Goal: Task Accomplishment & Management: Complete application form

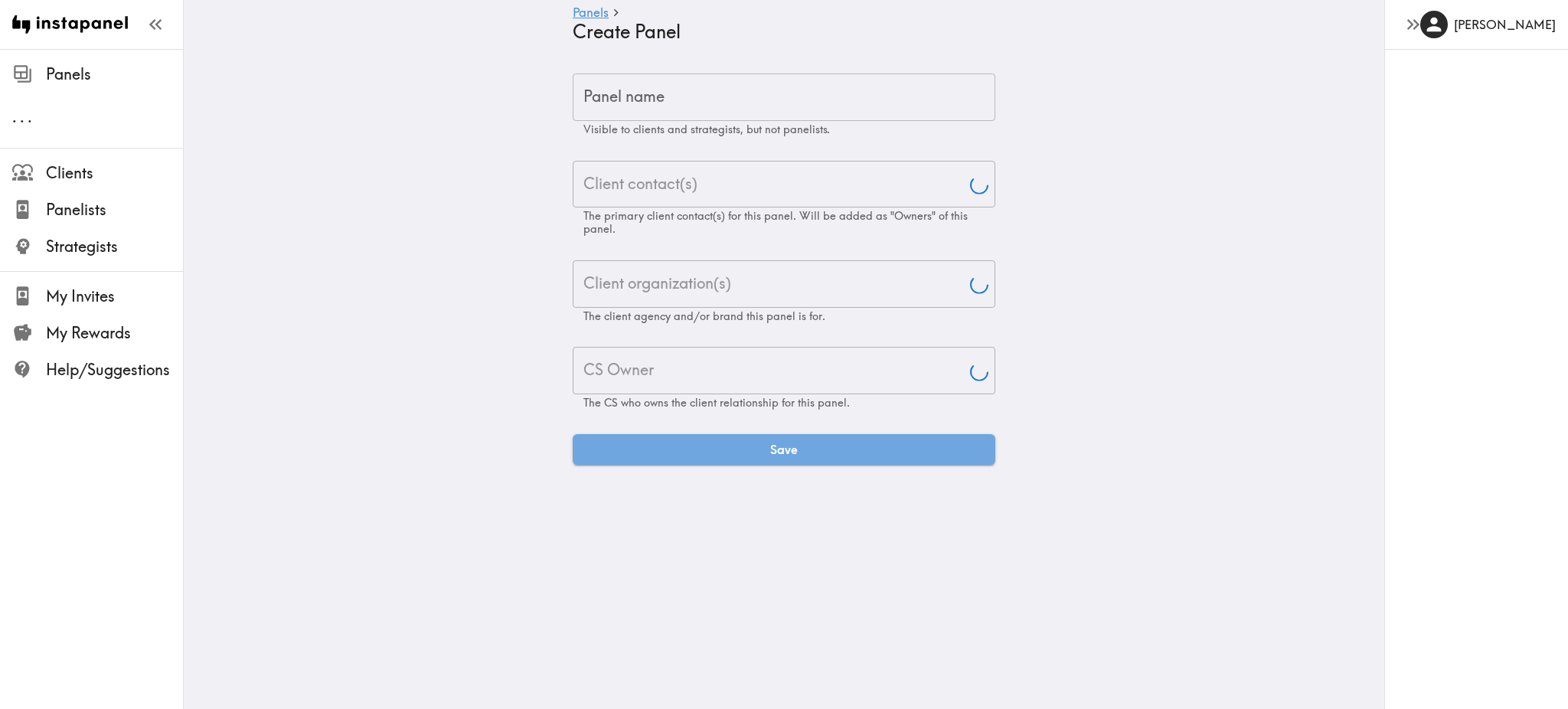
click at [658, 96] on input "Panel name" at bounding box center [784, 97] width 423 height 48
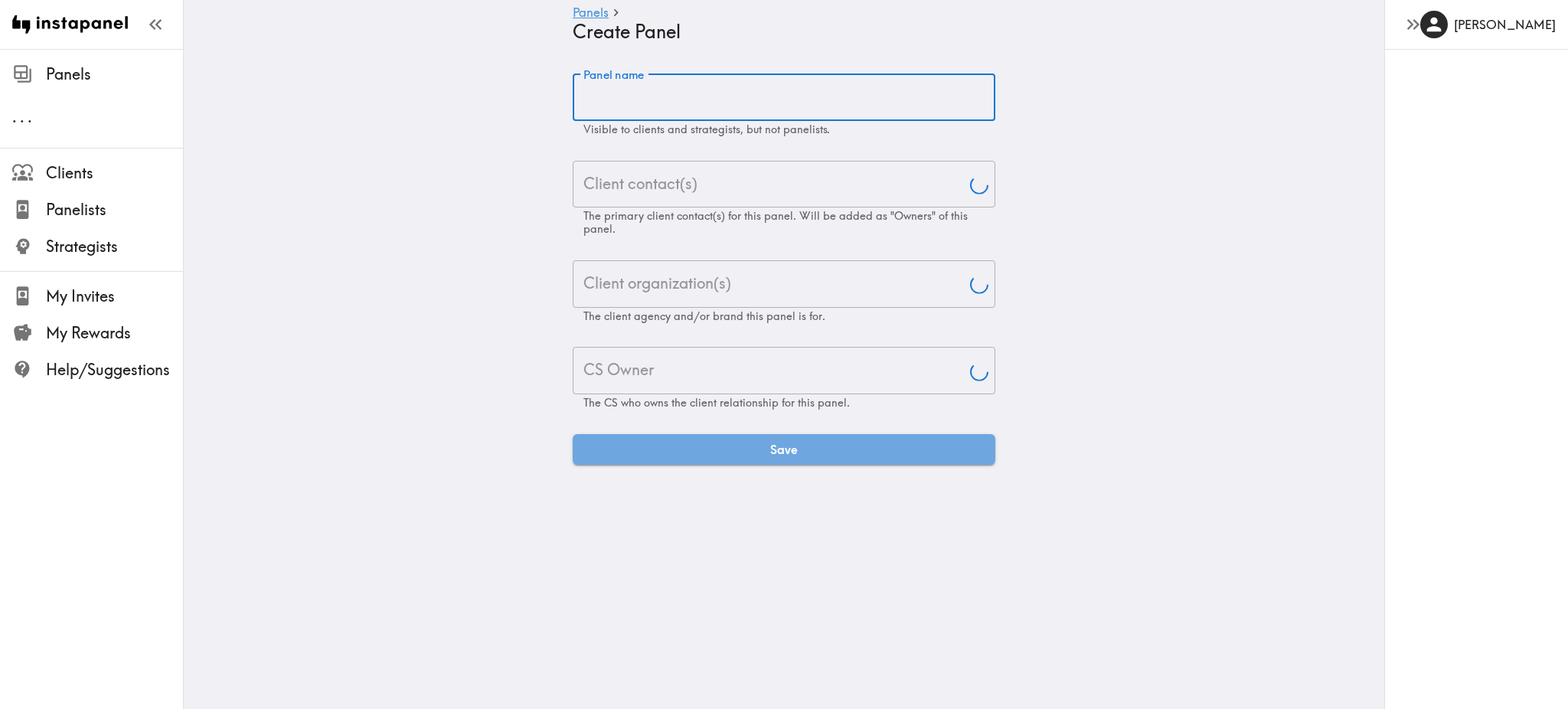
type input "[PERSON_NAME]"
paste input "US Tsingtao Consumer Ethnography"
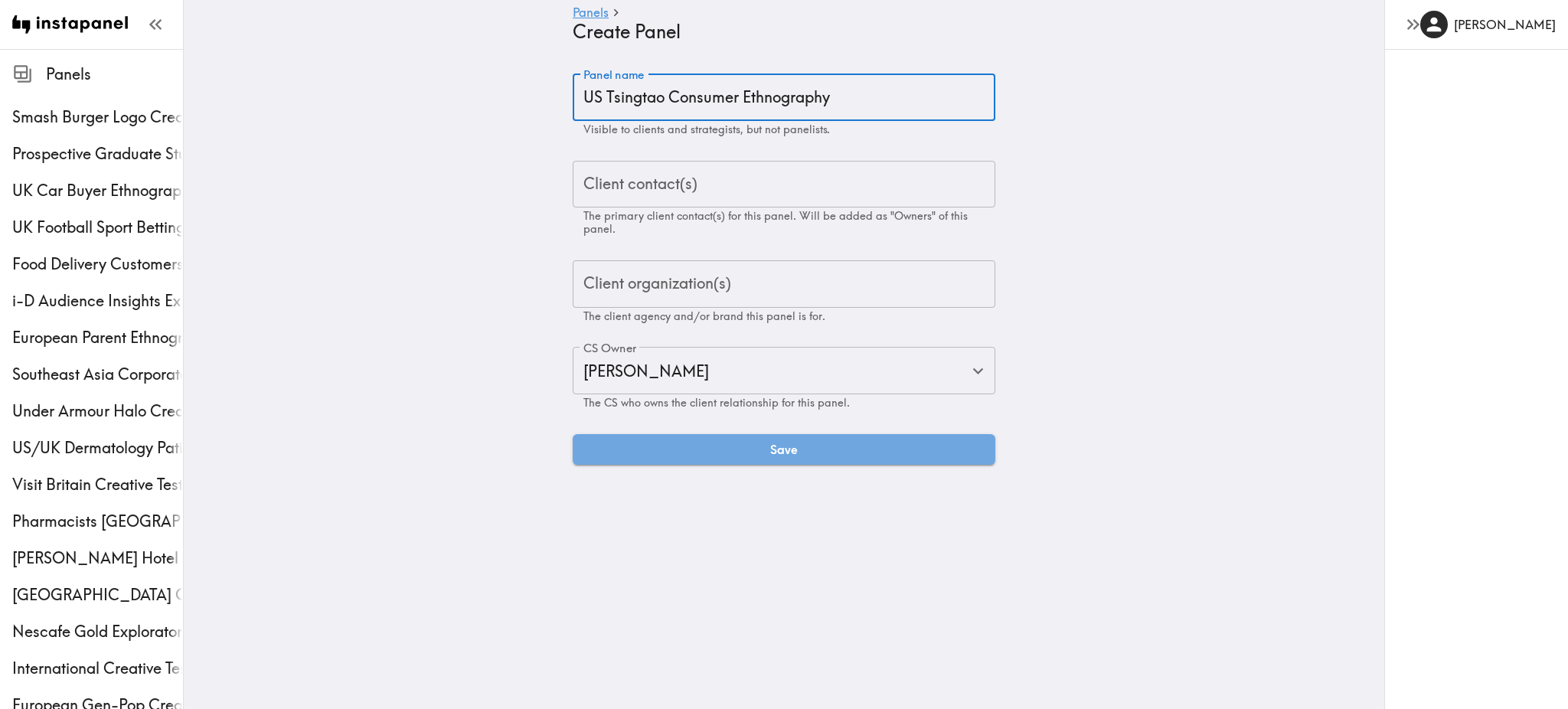
type input "US Tsingtao Consumer Ethnography"
click at [641, 170] on input "Client contact(s)" at bounding box center [784, 185] width 409 height 34
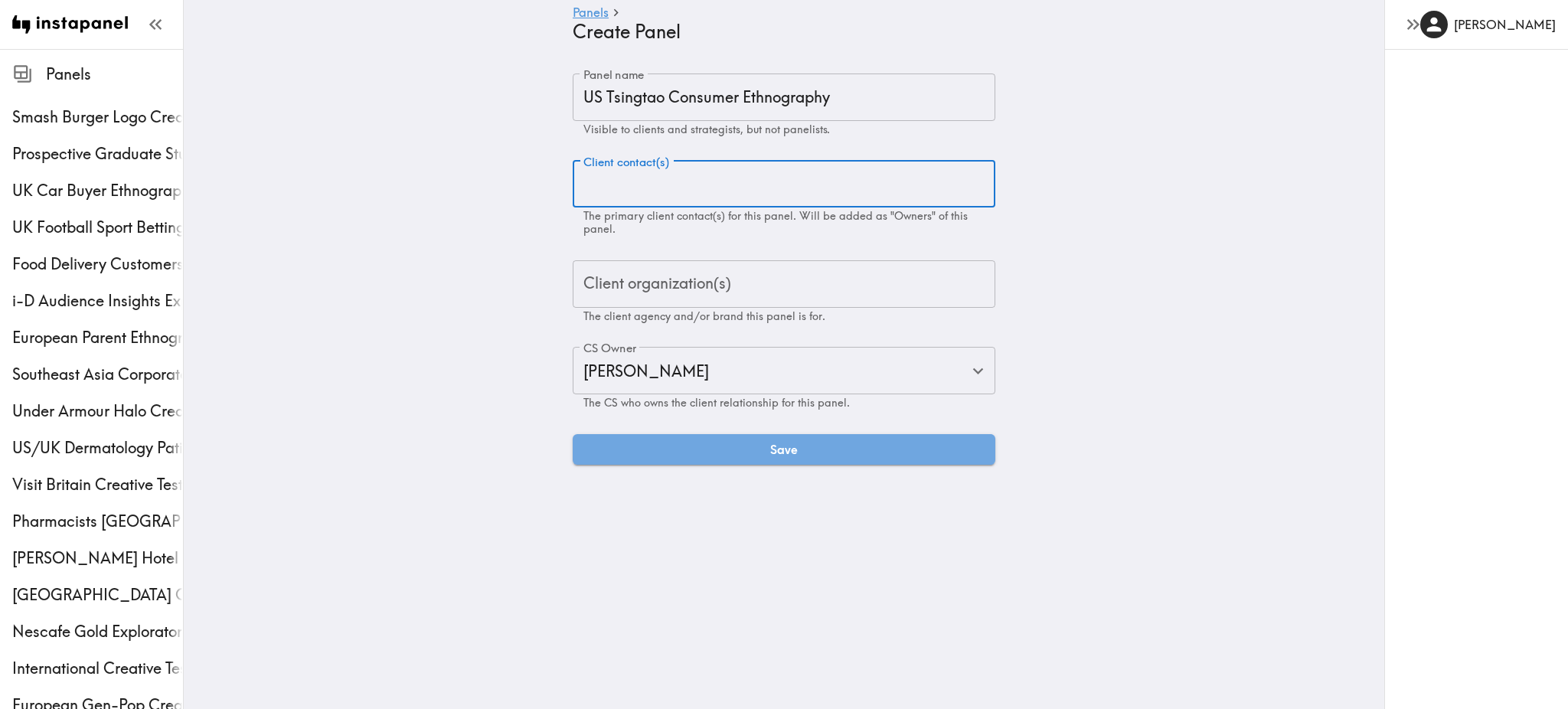
paste input "[EMAIL_ADDRESS][DOMAIN_NAME]"
type input "[EMAIL_ADDRESS][DOMAIN_NAME]"
click at [630, 179] on input "[EMAIL_ADDRESS][DOMAIN_NAME]" at bounding box center [784, 185] width 409 height 34
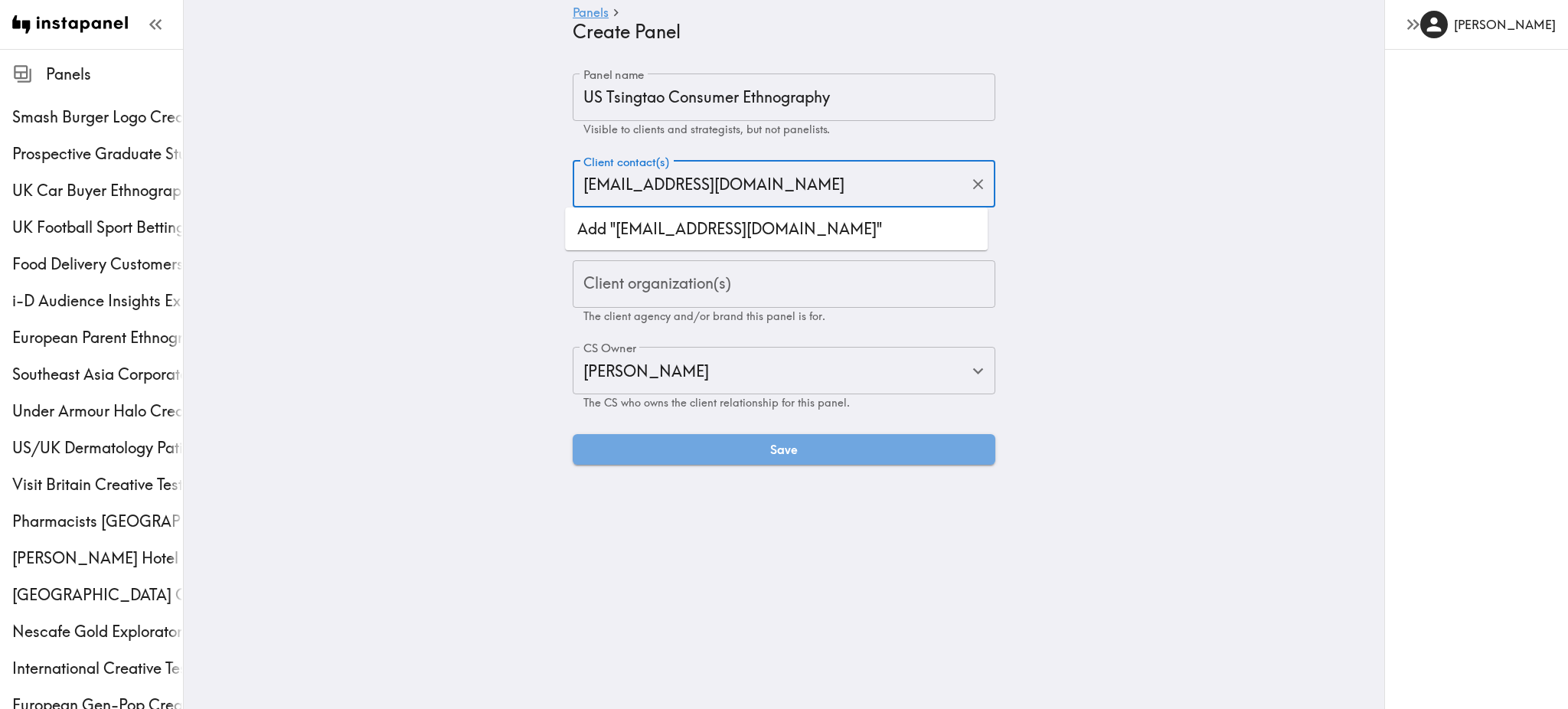
click at [705, 228] on li "Add "dre@holapinata.com"" at bounding box center [776, 229] width 423 height 31
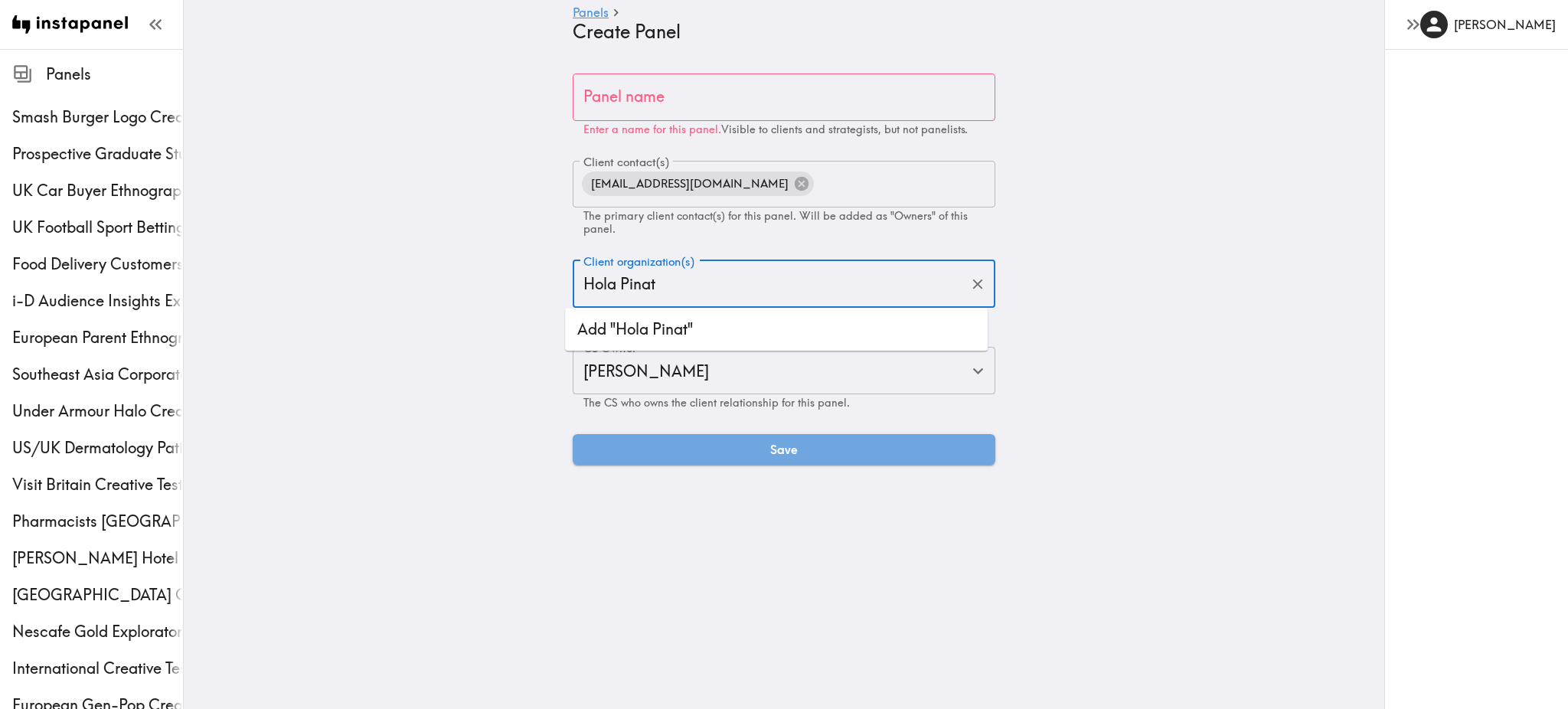
type input "Hola Pinata"
click at [764, 326] on li "Add "Hola Pinata"" at bounding box center [776, 329] width 423 height 31
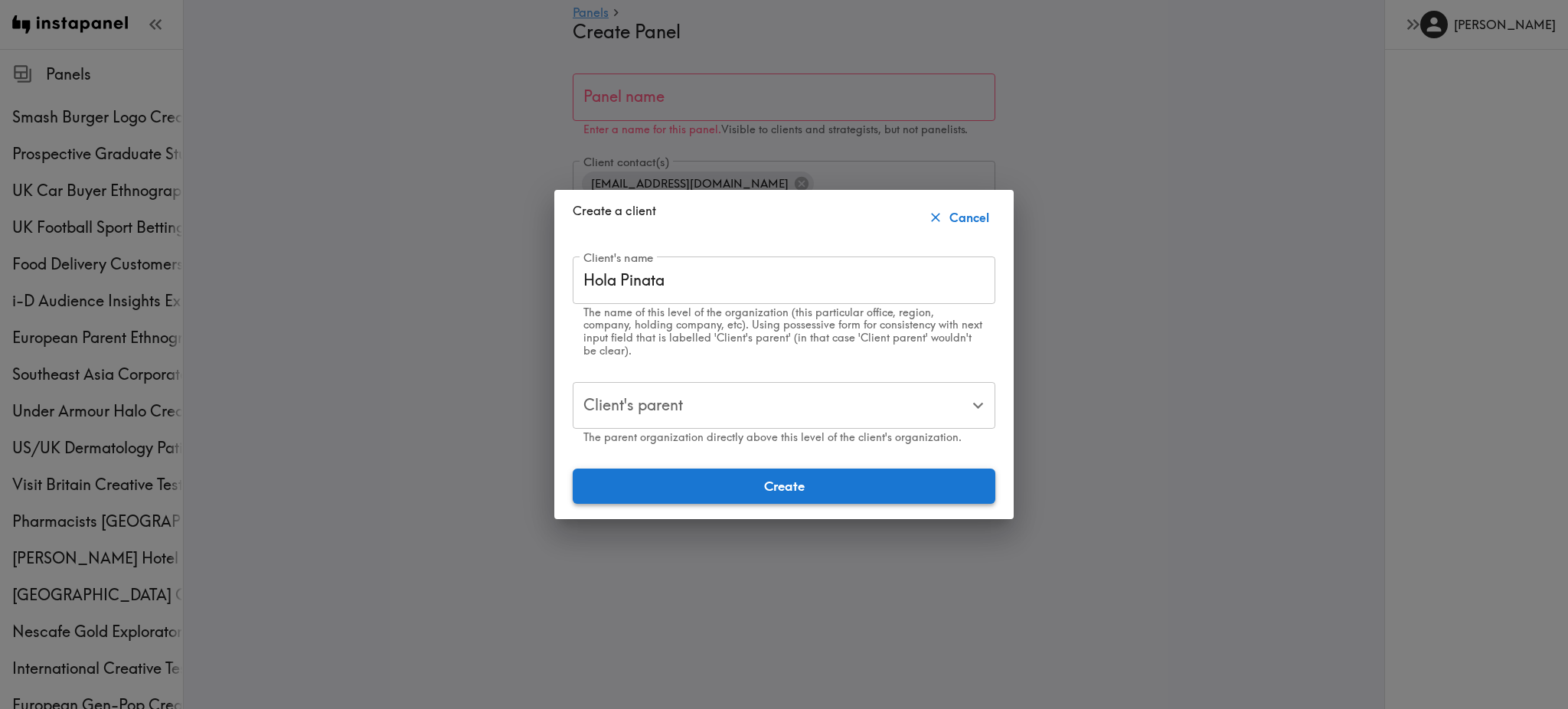
click at [711, 469] on button "Create" at bounding box center [784, 486] width 423 height 35
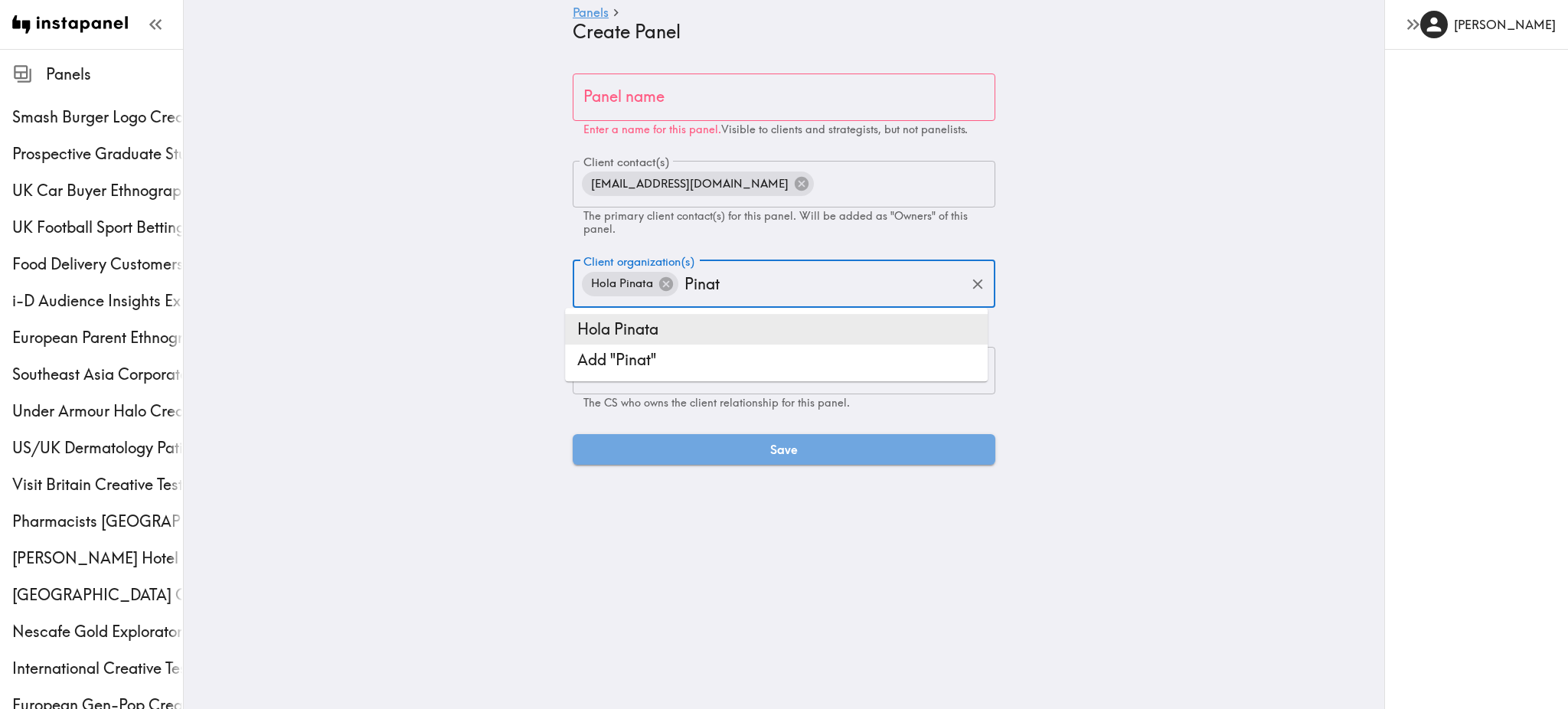
type input "Pinata"
click at [670, 354] on li "Add "Pinata"" at bounding box center [776, 359] width 423 height 31
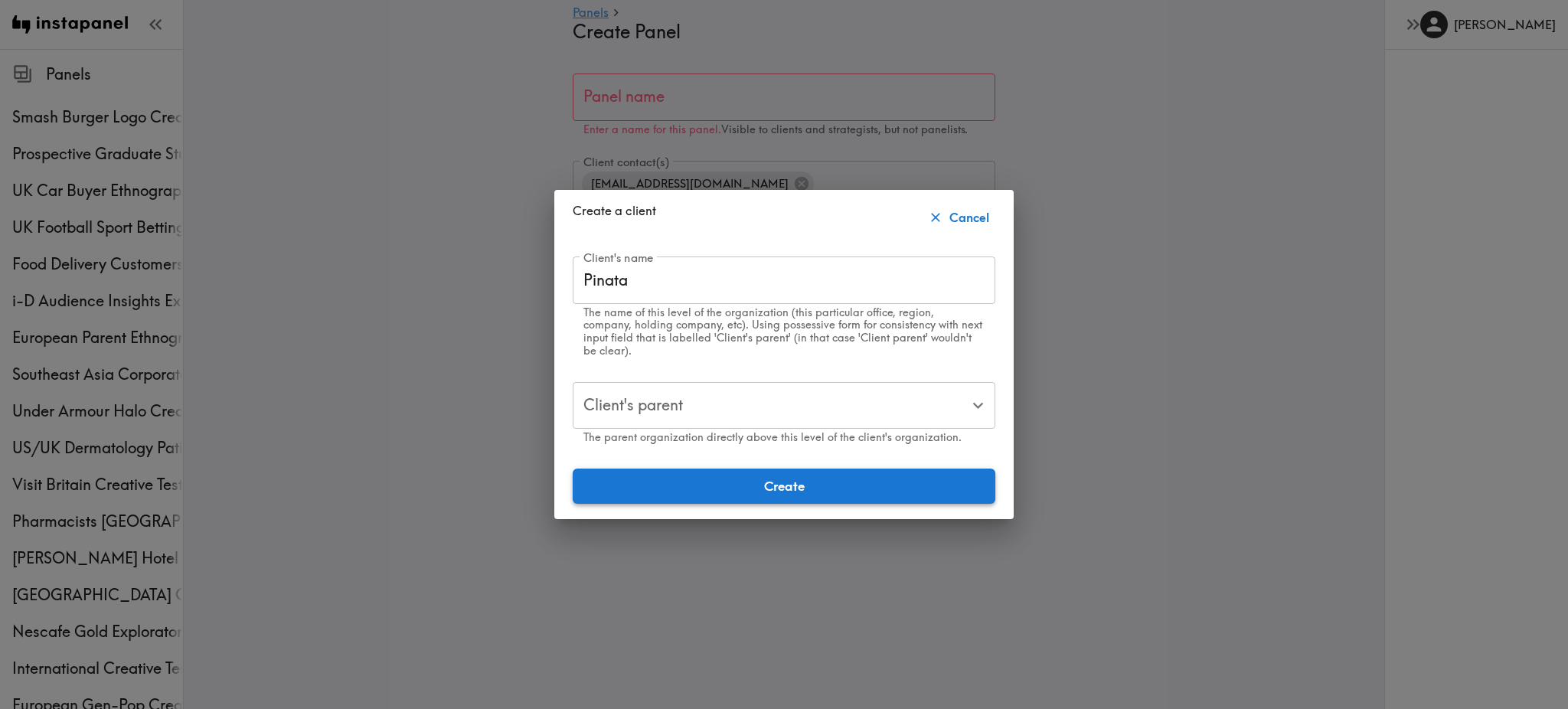
click at [841, 477] on button "Create" at bounding box center [784, 486] width 423 height 35
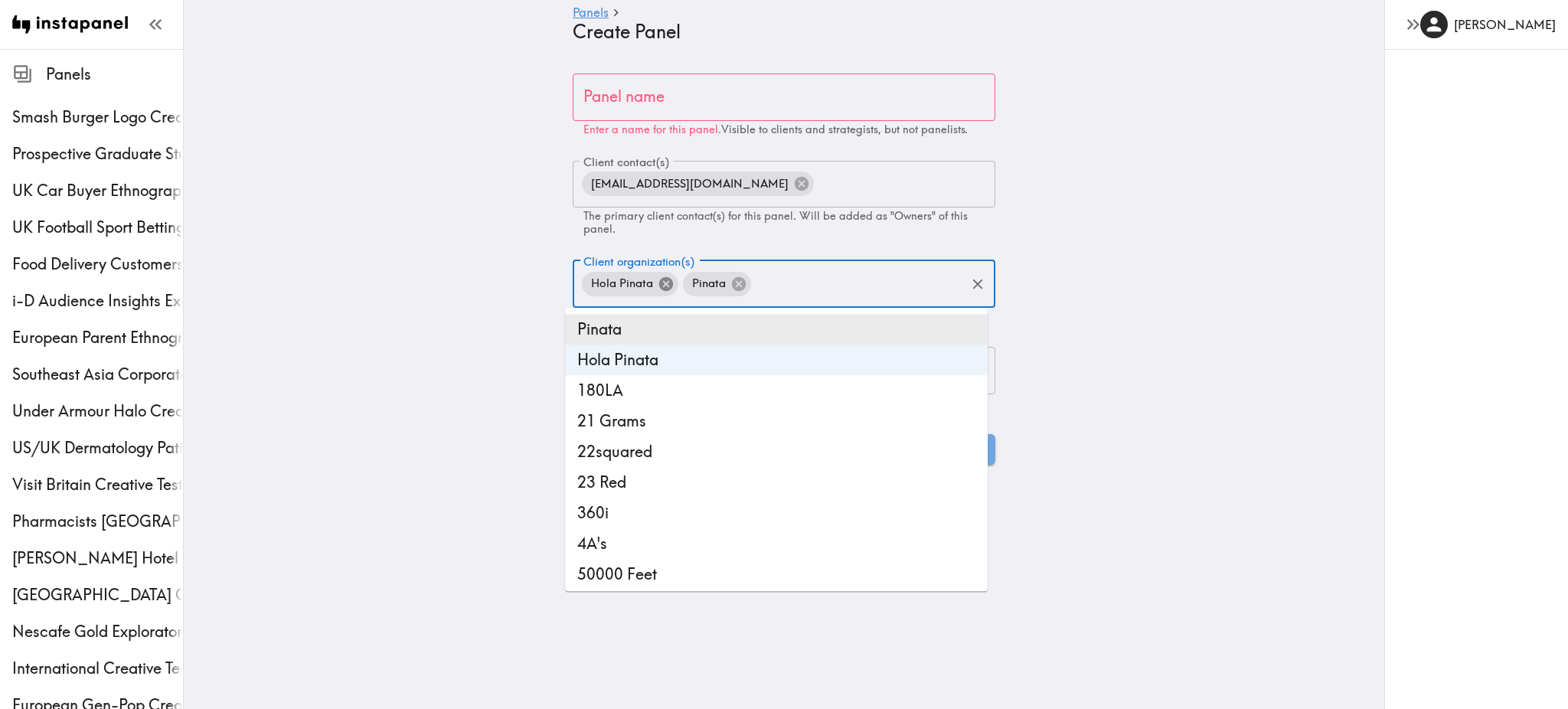
click at [659, 290] on icon at bounding box center [666, 284] width 14 height 14
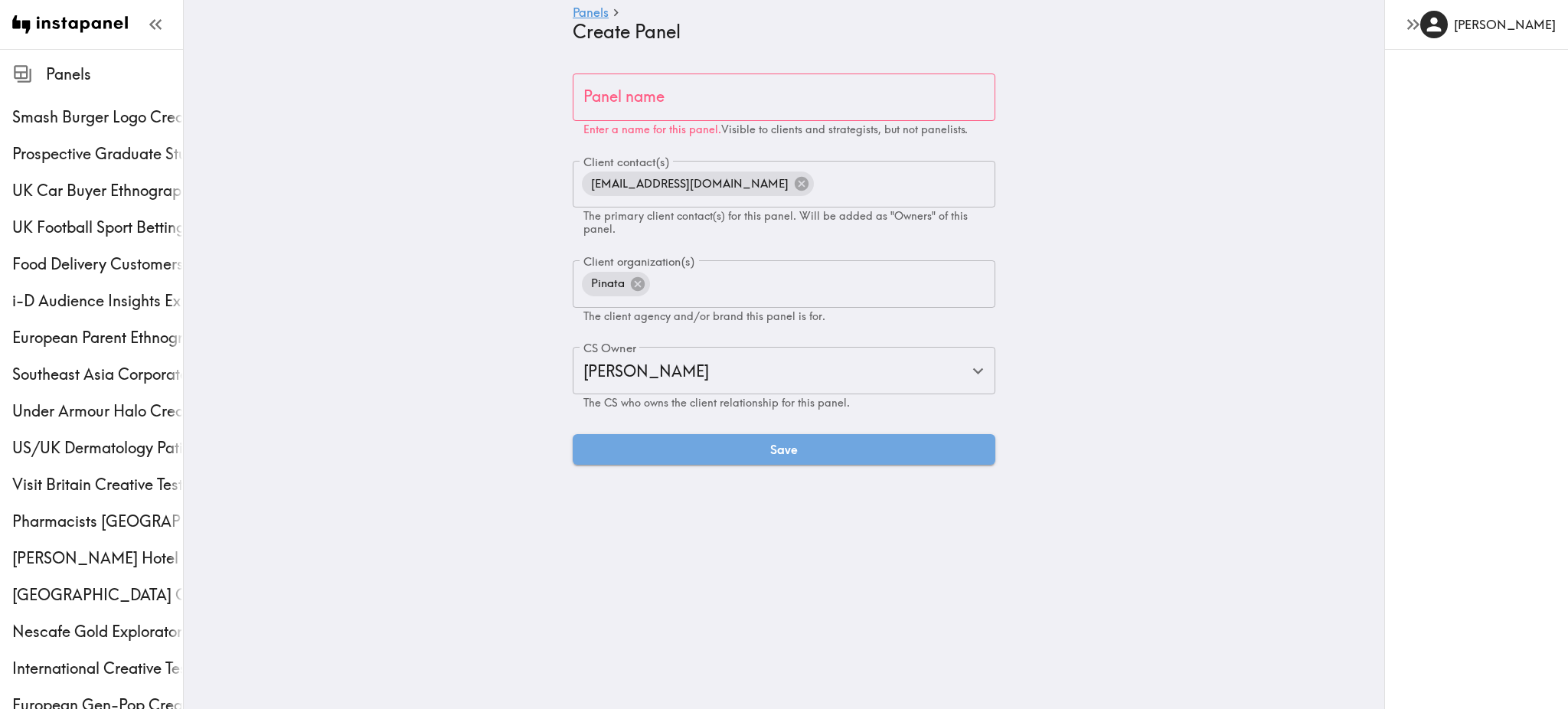
click at [1069, 260] on main "Panels Create Panel Panel name Panel name Enter a name for this panel. Visible …" at bounding box center [784, 270] width 1200 height 440
click at [673, 109] on input "Panel name" at bounding box center [784, 97] width 423 height 48
paste input "US Tsingtao Consumer Ethnography"
type input "US Tsingtao Consumer Ethnography"
click at [670, 447] on button "Save" at bounding box center [784, 449] width 423 height 31
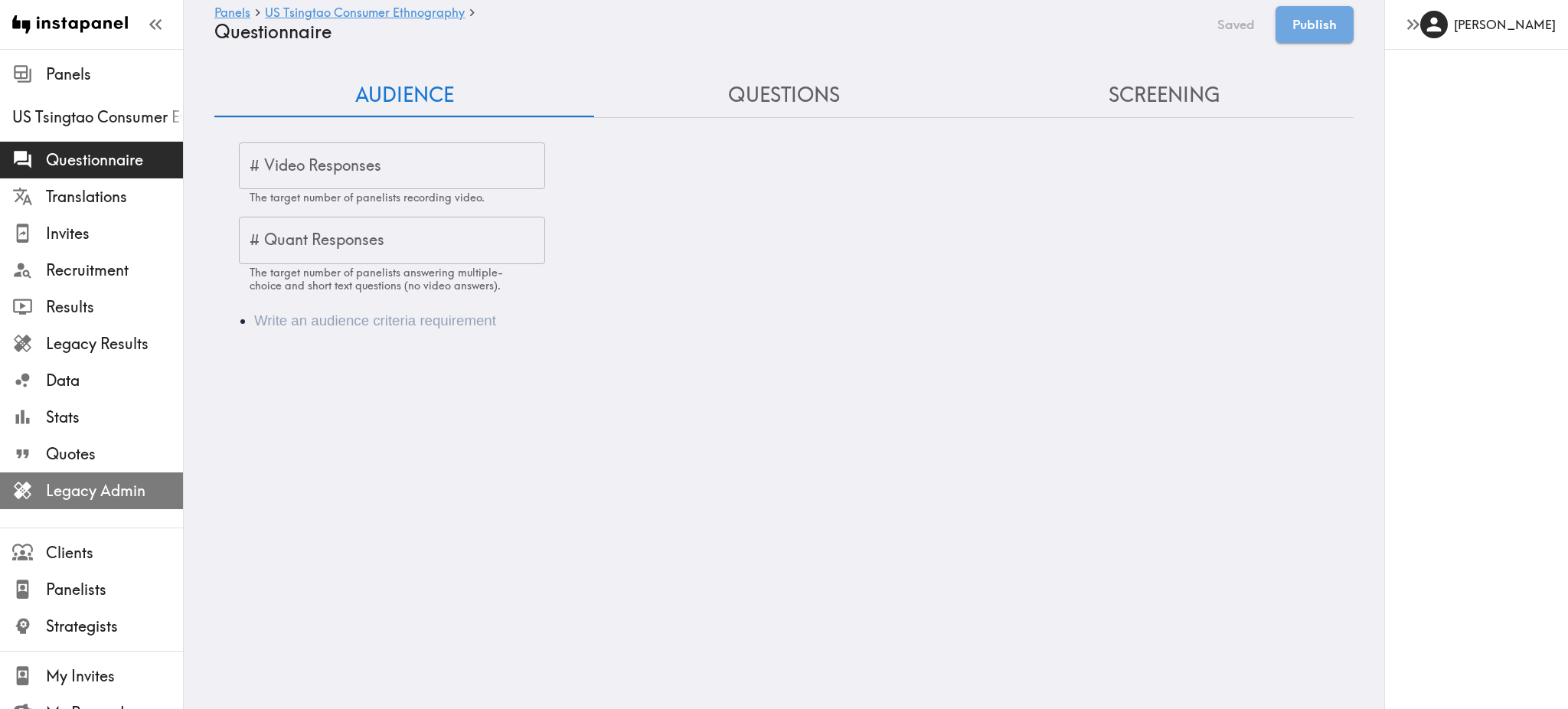
click at [100, 490] on span "Legacy Admin" at bounding box center [114, 491] width 137 height 21
